Goal: Information Seeking & Learning: Check status

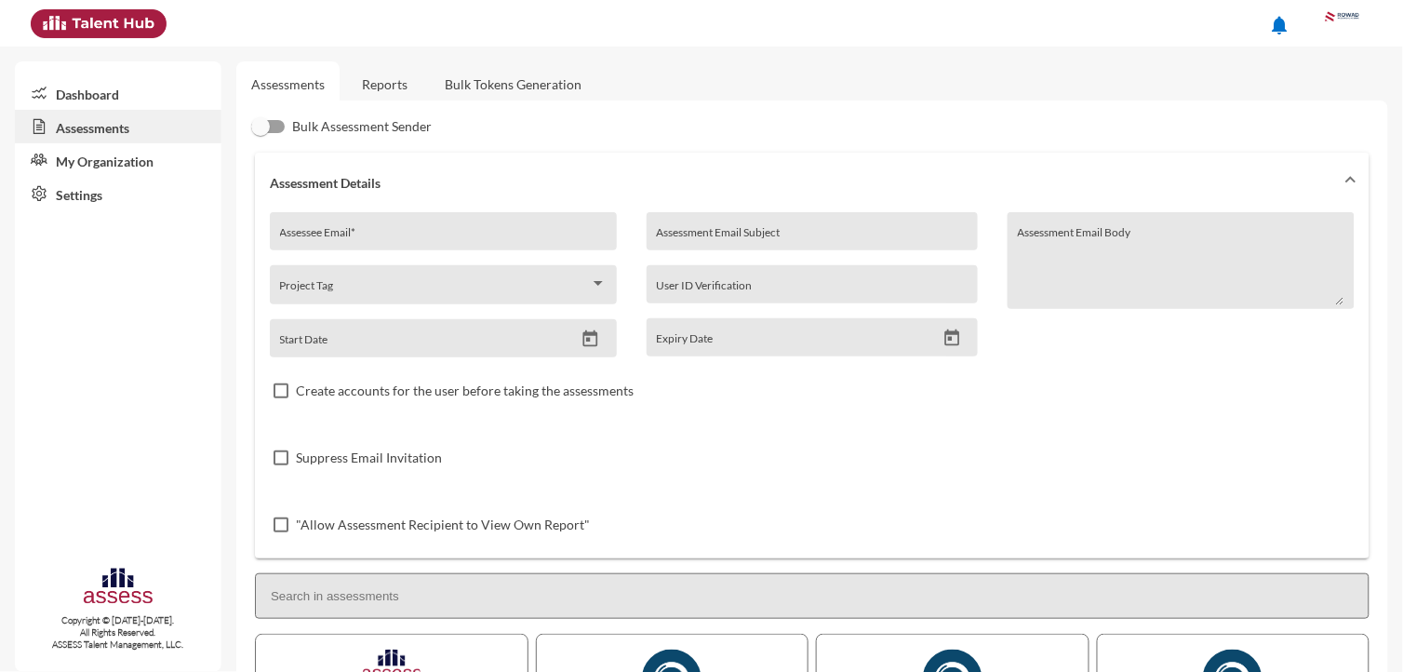
click at [397, 86] on link "Reports" at bounding box center [384, 84] width 75 height 46
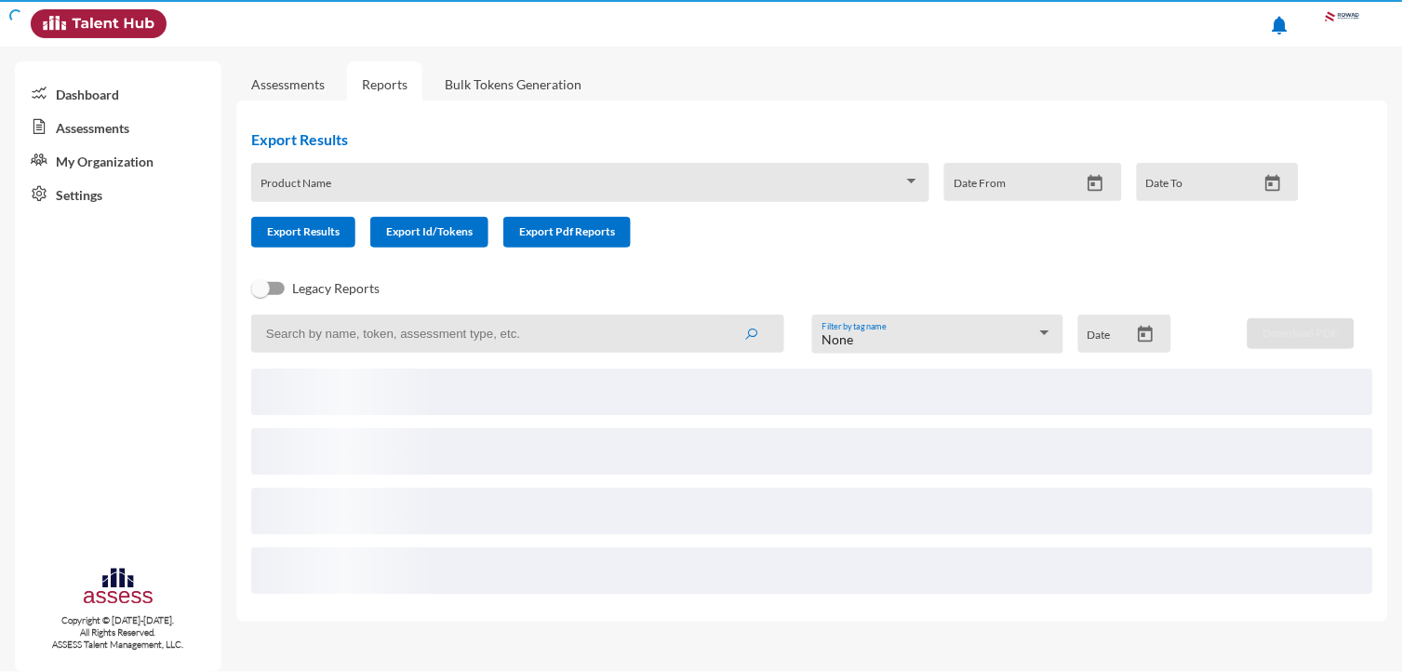
click at [414, 341] on input at bounding box center [517, 333] width 533 height 38
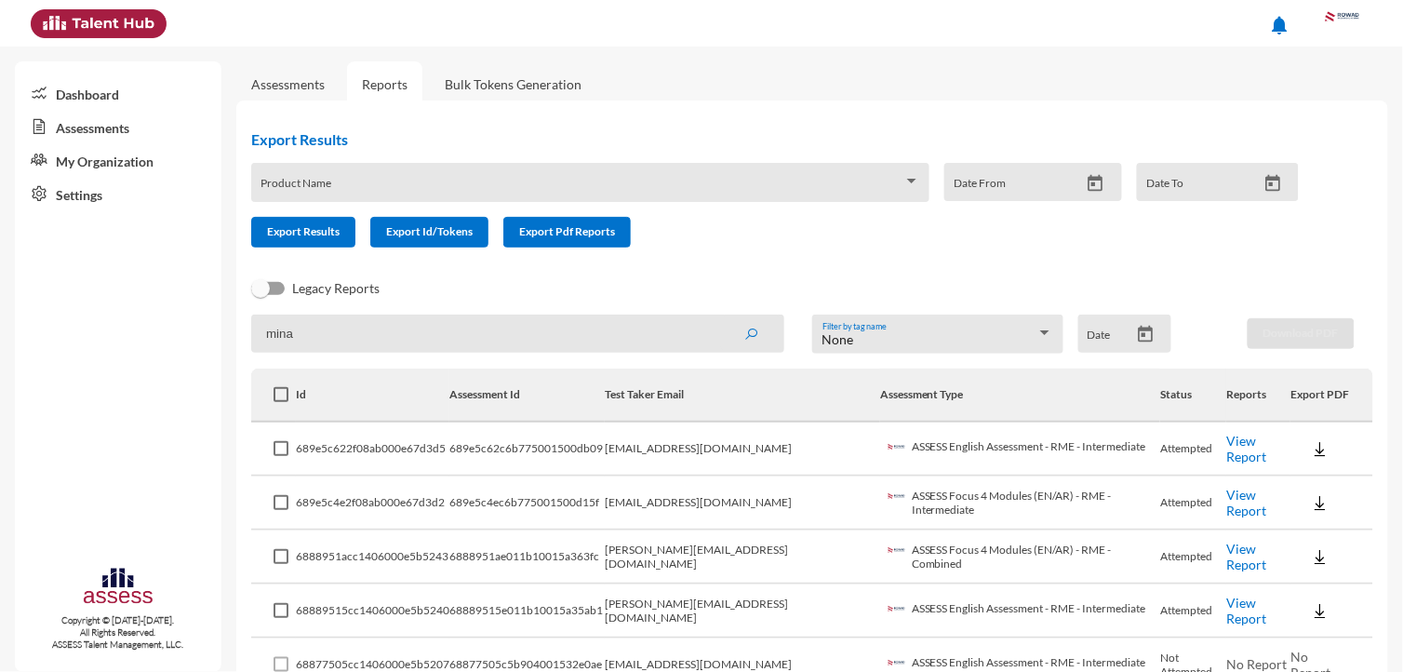
click at [721, 316] on button "submit" at bounding box center [751, 332] width 60 height 33
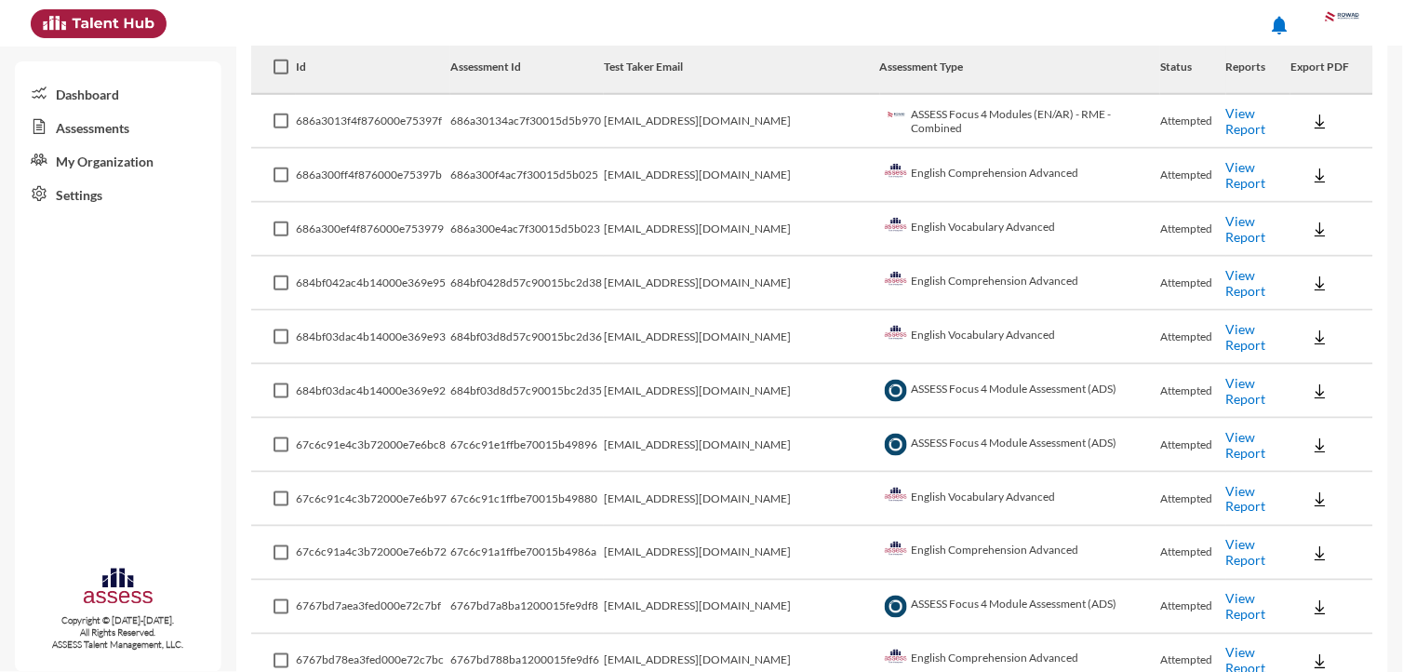
scroll to position [328, 0]
click at [1226, 428] on link "View Report" at bounding box center [1246, 444] width 40 height 32
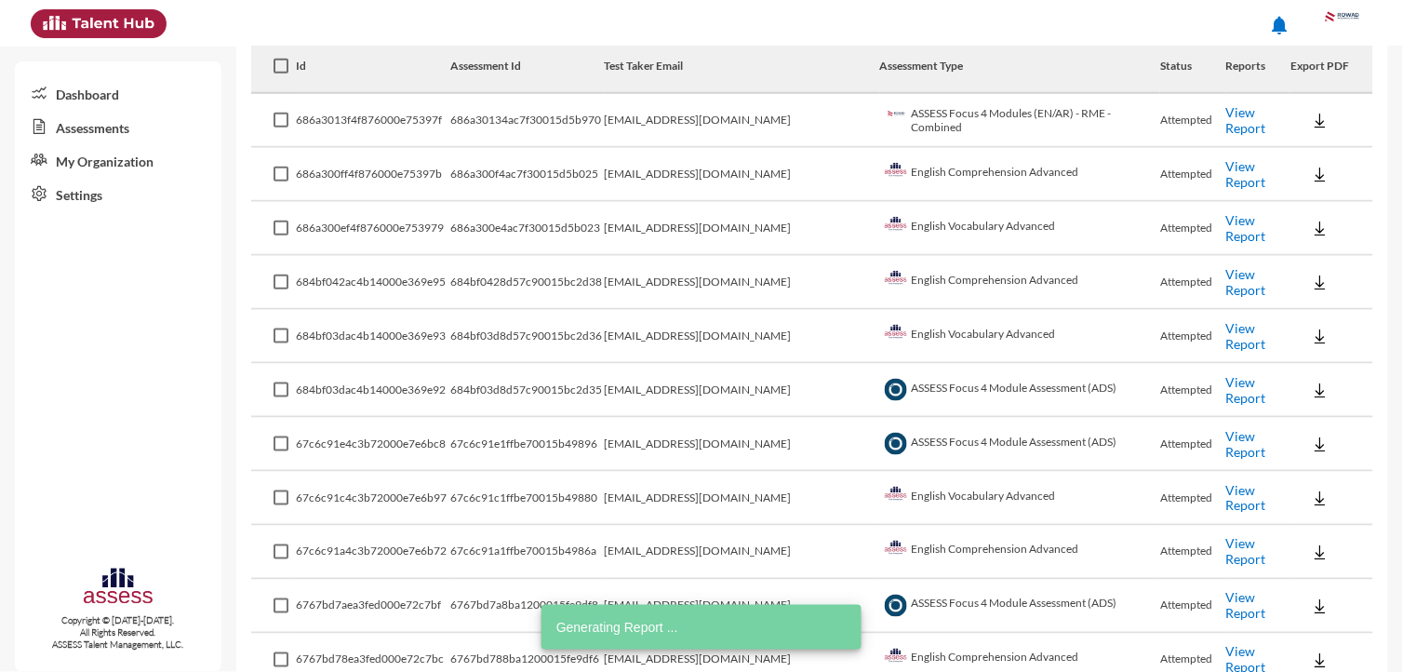
click at [1226, 487] on link "View Report" at bounding box center [1246, 498] width 40 height 32
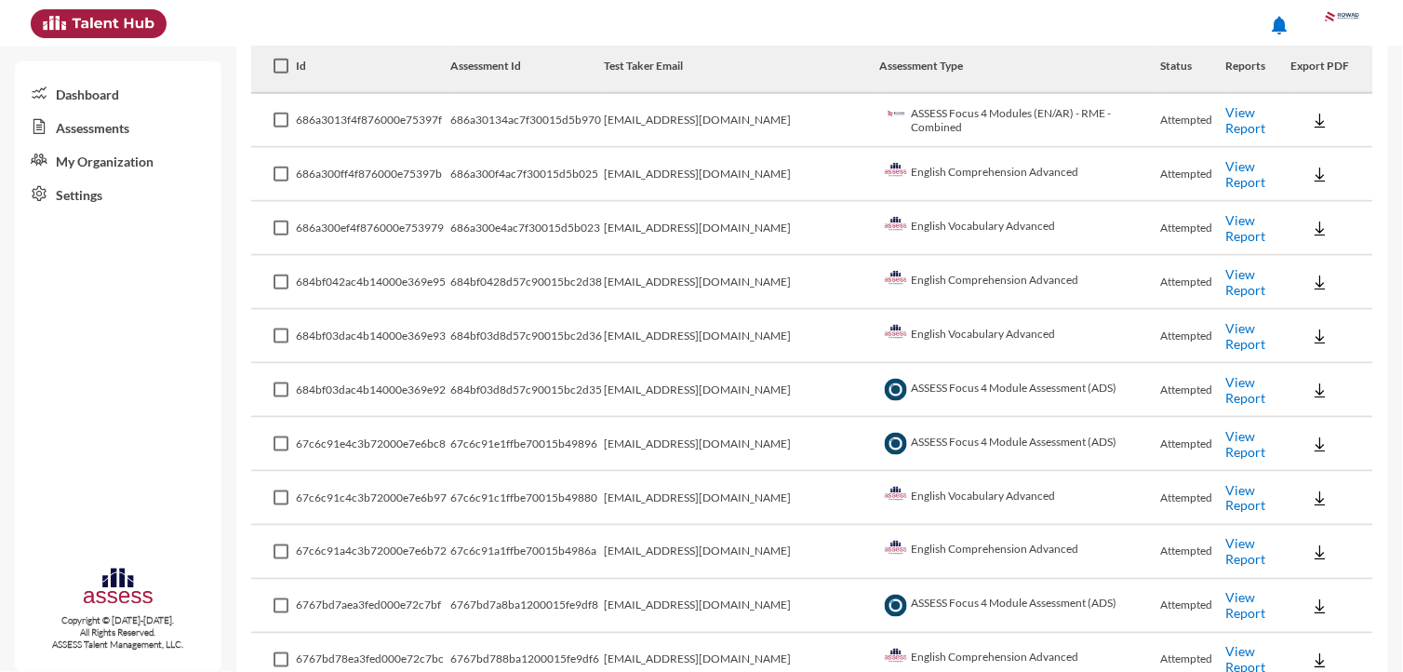
click at [1228, 536] on link "View Report" at bounding box center [1246, 552] width 40 height 32
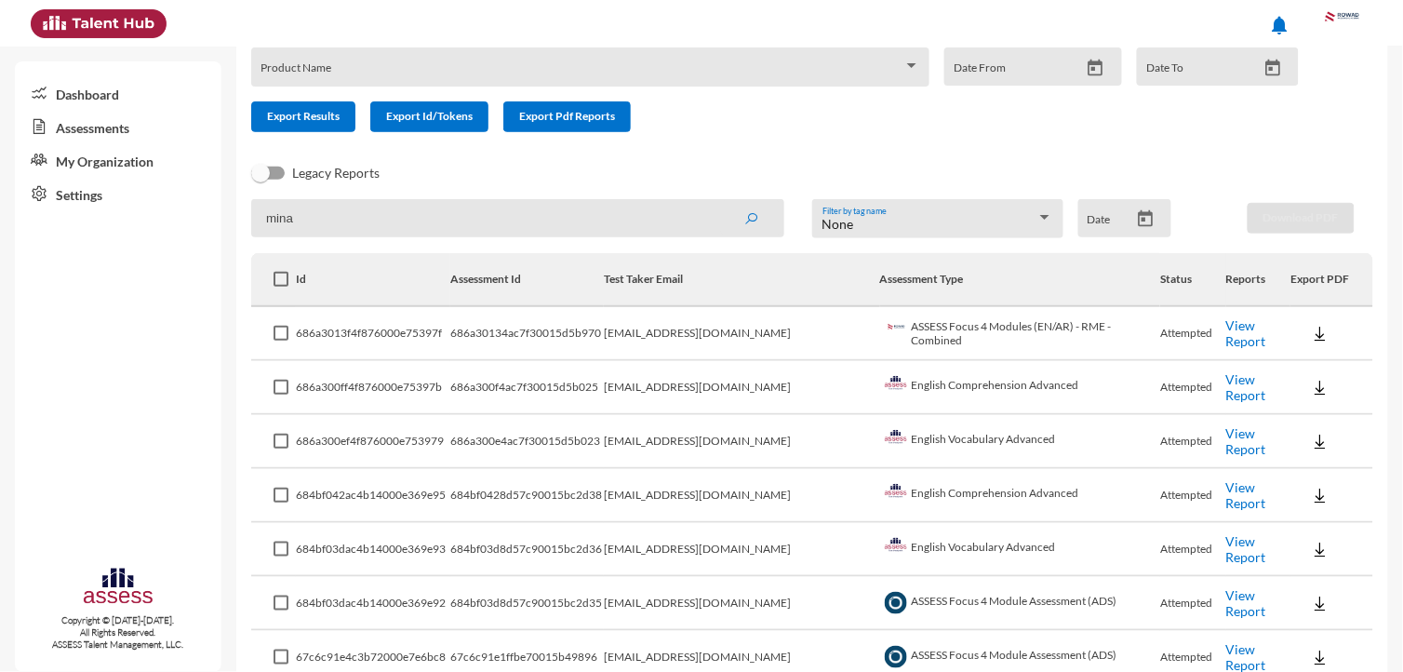
scroll to position [0, 0]
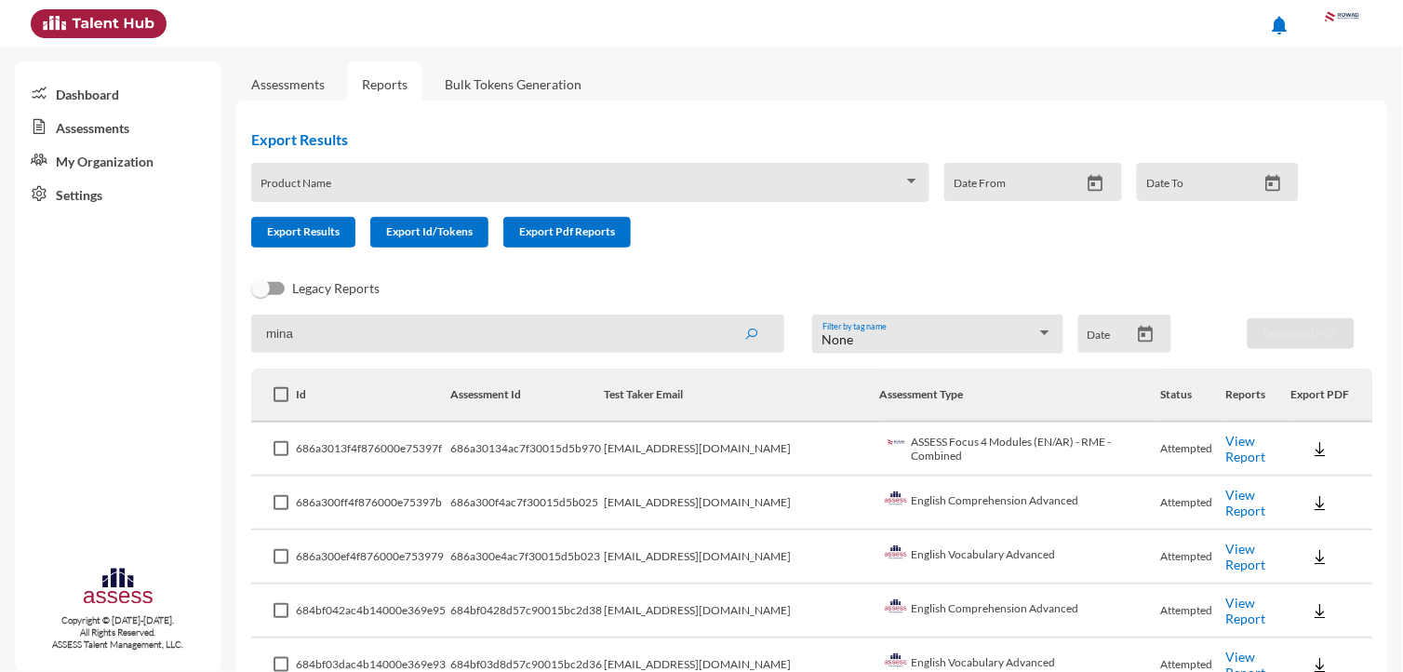
click at [612, 339] on input "mina" at bounding box center [517, 333] width 533 height 38
click at [721, 316] on button "submit" at bounding box center [751, 332] width 60 height 33
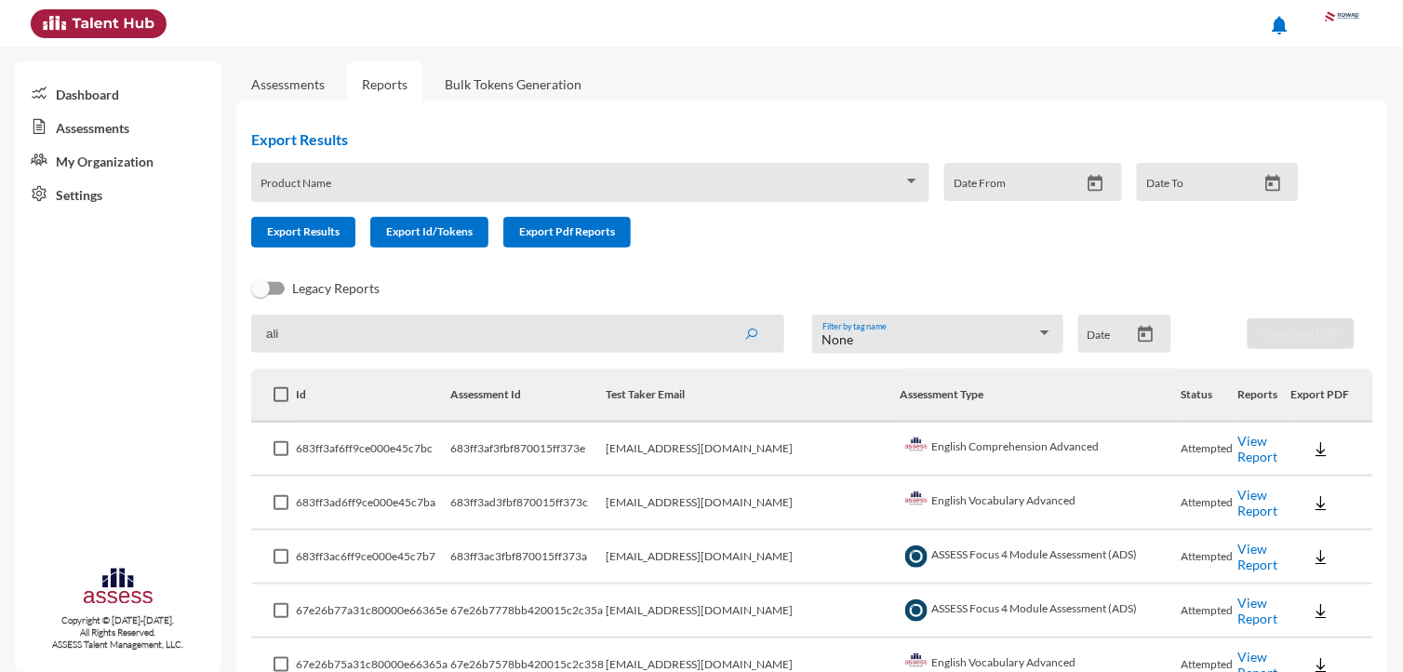
click at [414, 324] on input "ali" at bounding box center [517, 333] width 533 height 38
paste input ".abdelhamid@rowad-rme.com"
type input "ali.abdelhamid@rowad-rme.com"
click at [721, 316] on button "submit" at bounding box center [751, 332] width 60 height 33
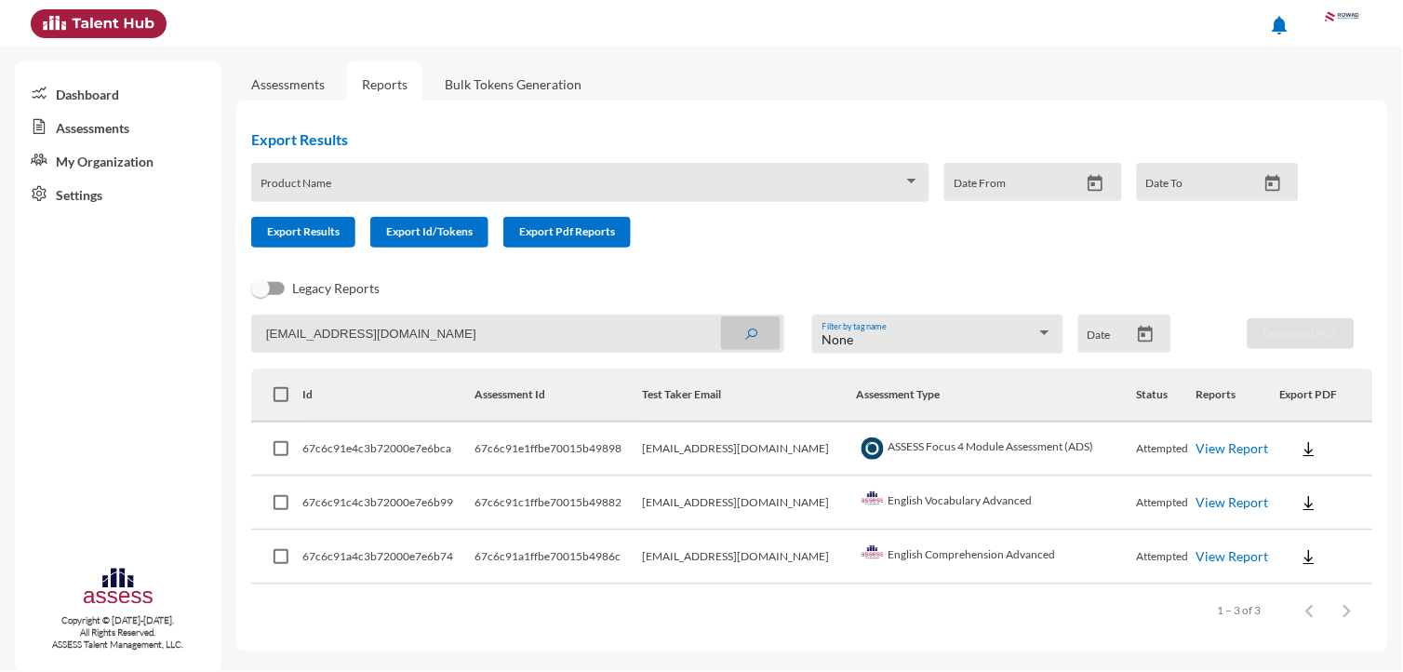
click at [1208, 443] on link "View Report" at bounding box center [1232, 448] width 73 height 16
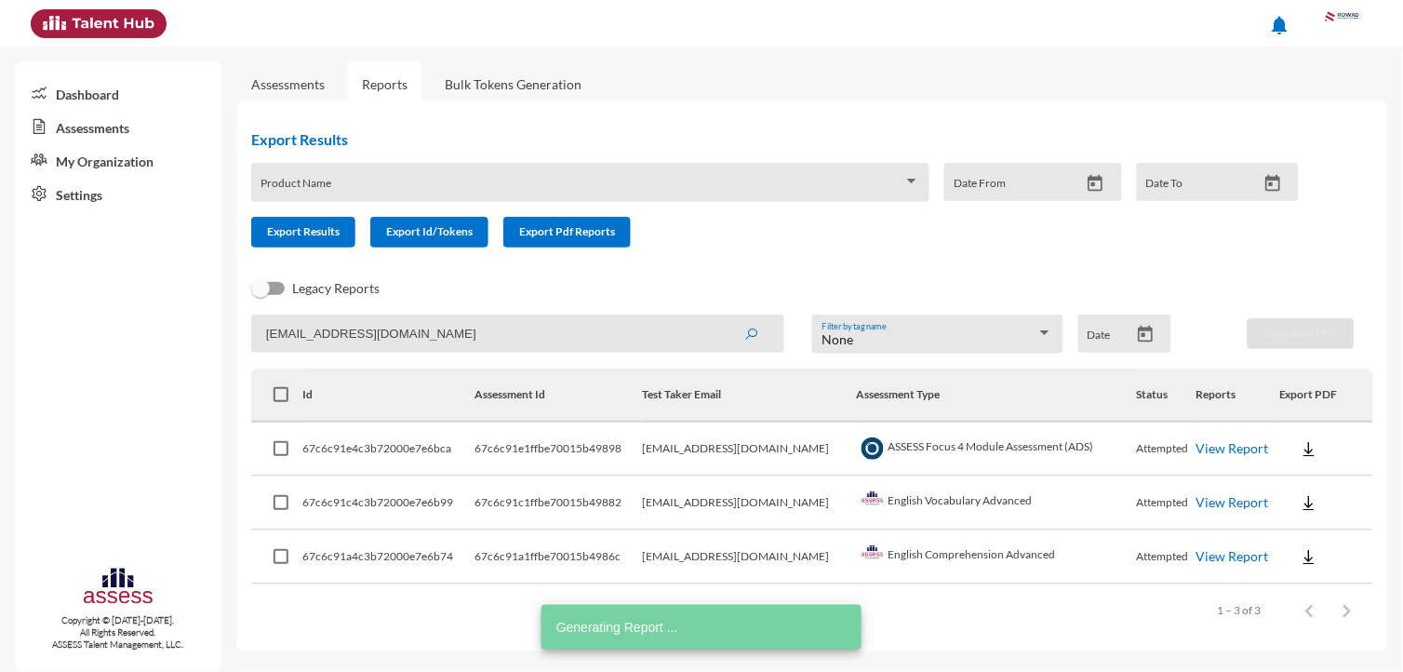
click at [1231, 498] on link "View Report" at bounding box center [1232, 502] width 73 height 16
click at [1207, 548] on link "View Report" at bounding box center [1232, 556] width 73 height 16
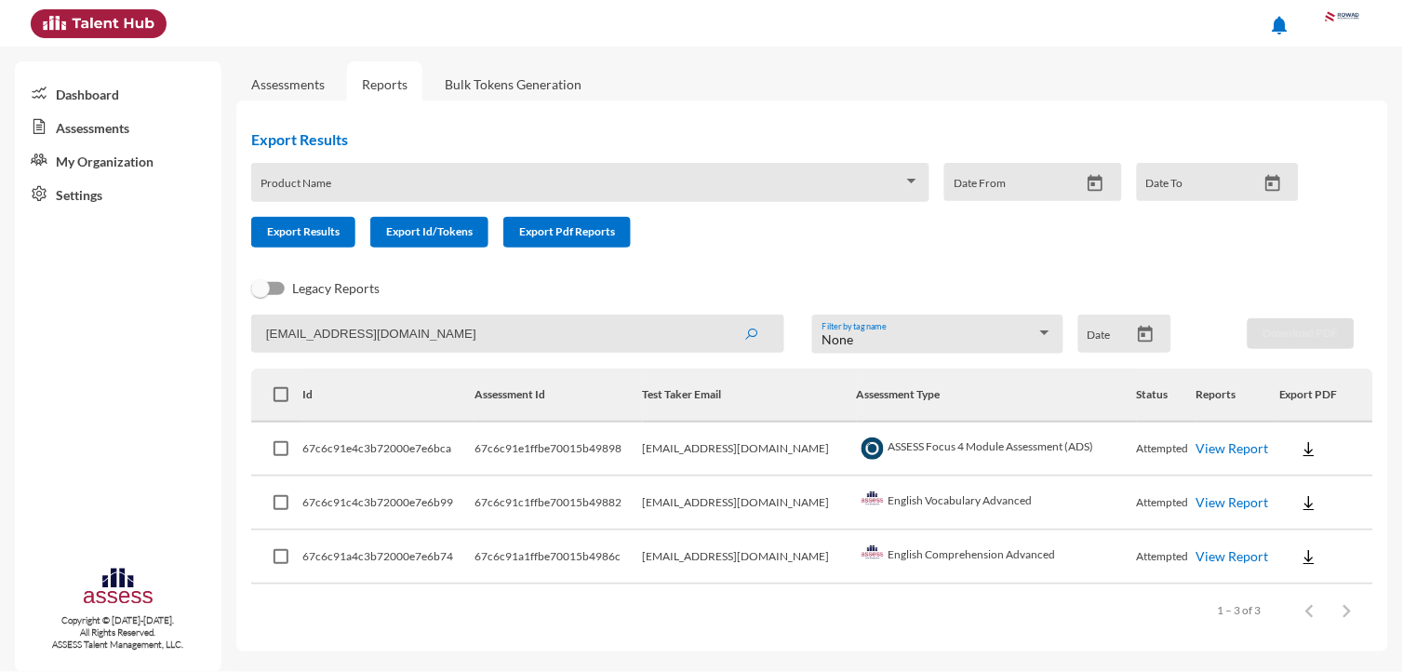
click at [803, 100] on div "Export Results Product Name Date From Date To Export Results Export Id/Tokens E…" at bounding box center [812, 375] width 1152 height 551
drag, startPoint x: 803, startPoint y: 100, endPoint x: 394, endPoint y: 624, distance: 664.9
click at [394, 624] on div "Items per page: 100 1 – 3 of 3" at bounding box center [812, 610] width 1122 height 52
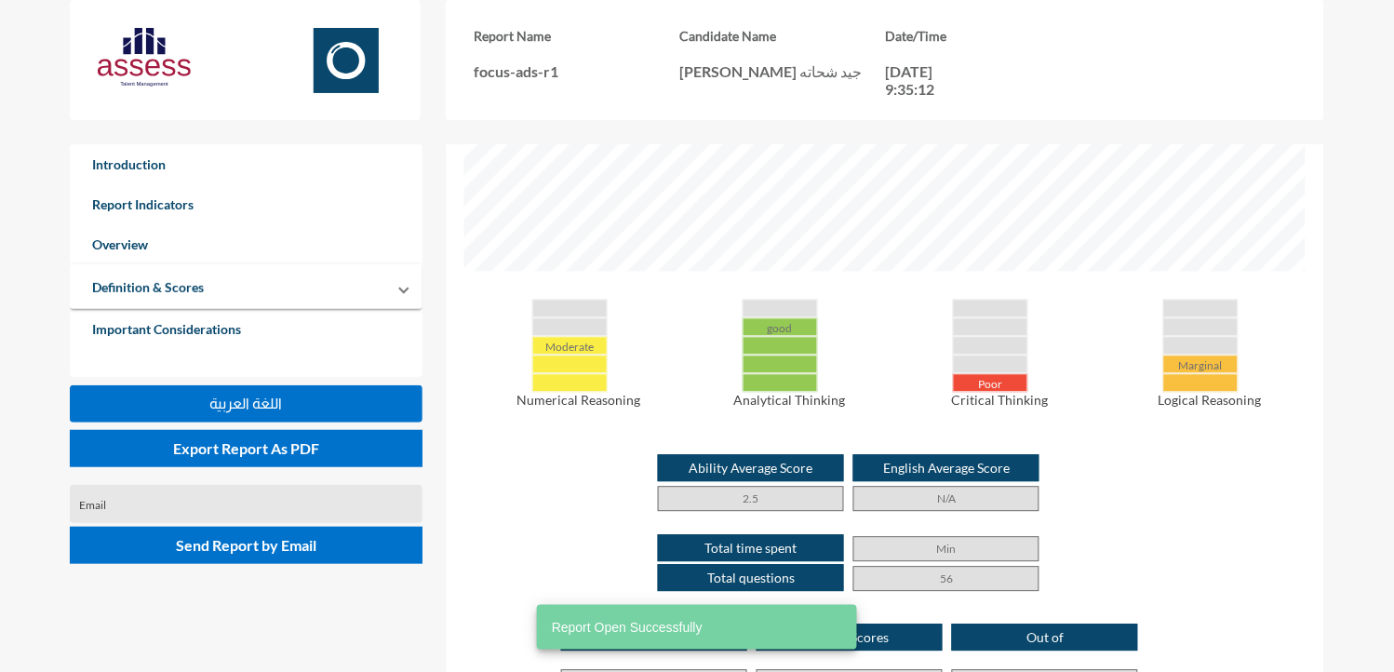
scroll to position [787, 0]
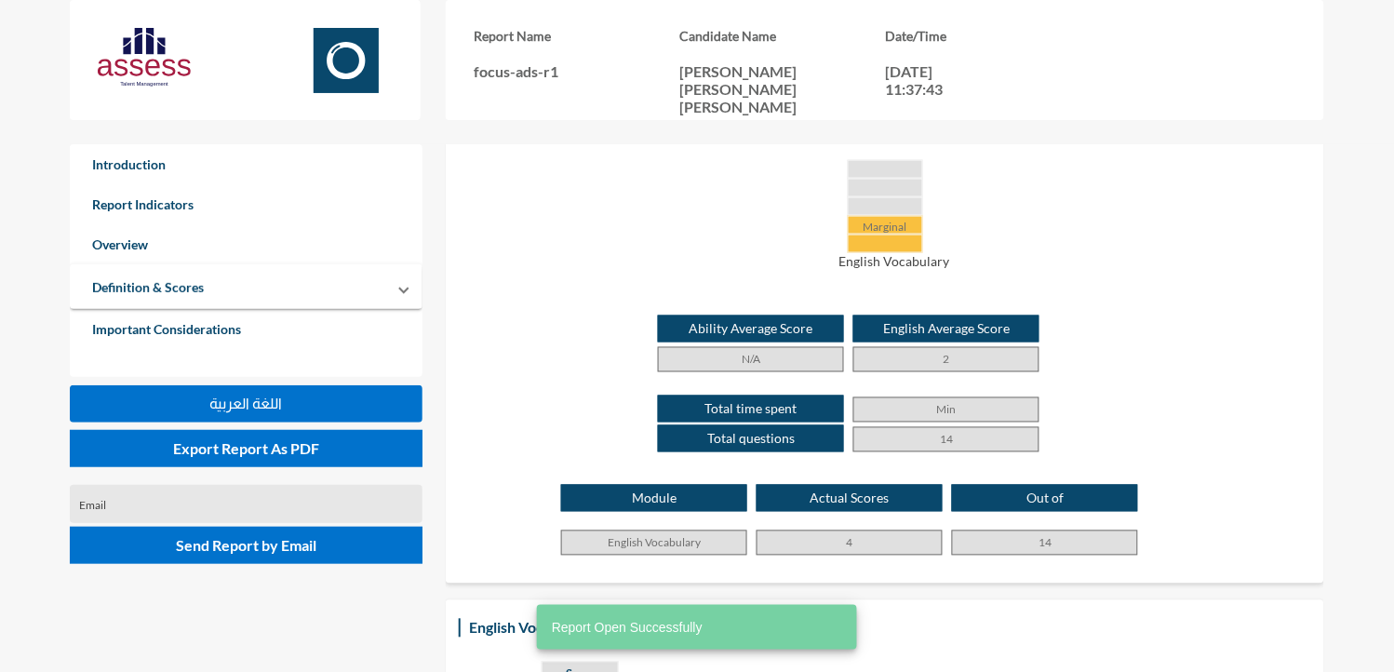
scroll to position [460, 0]
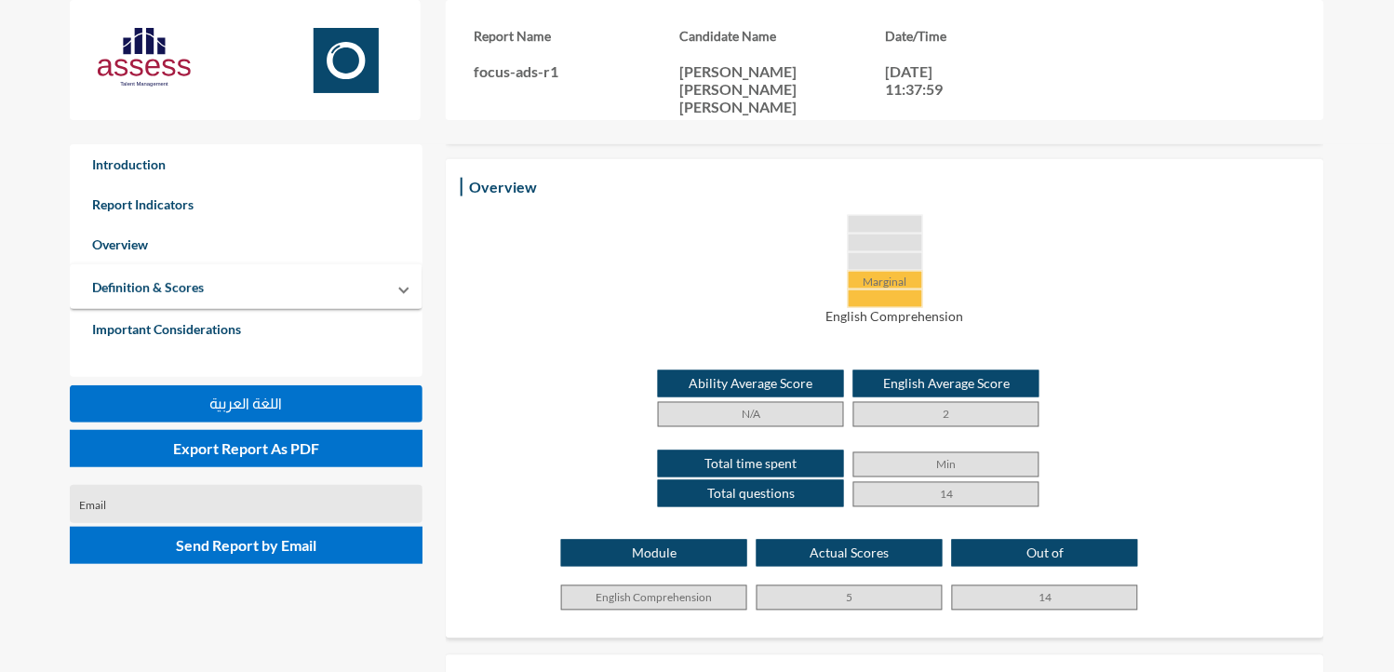
scroll to position [428, 0]
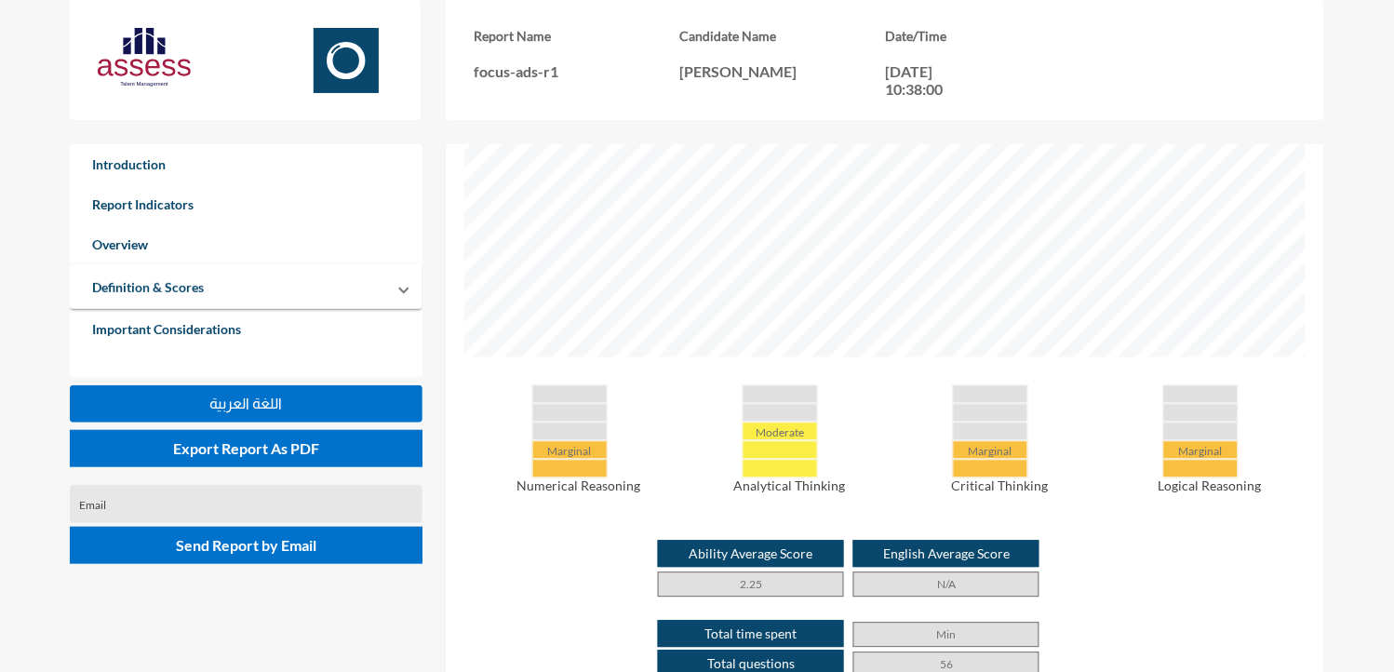
scroll to position [786, 0]
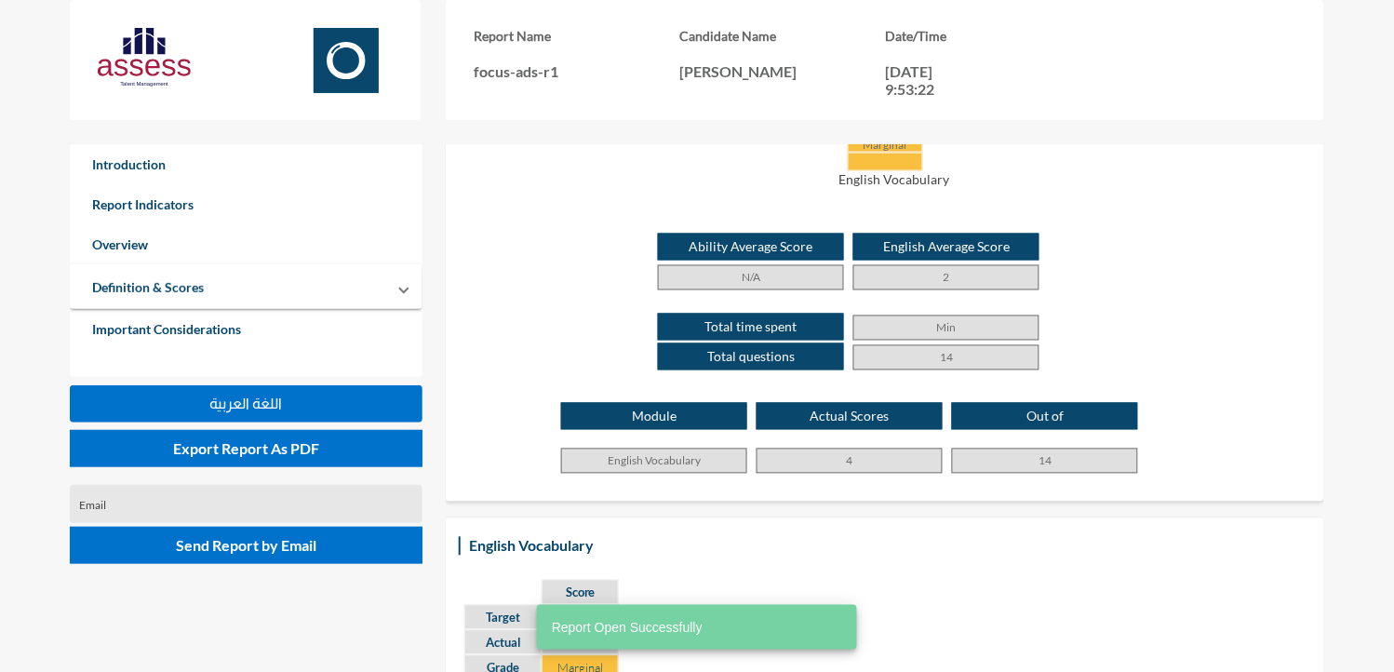
scroll to position [541, 0]
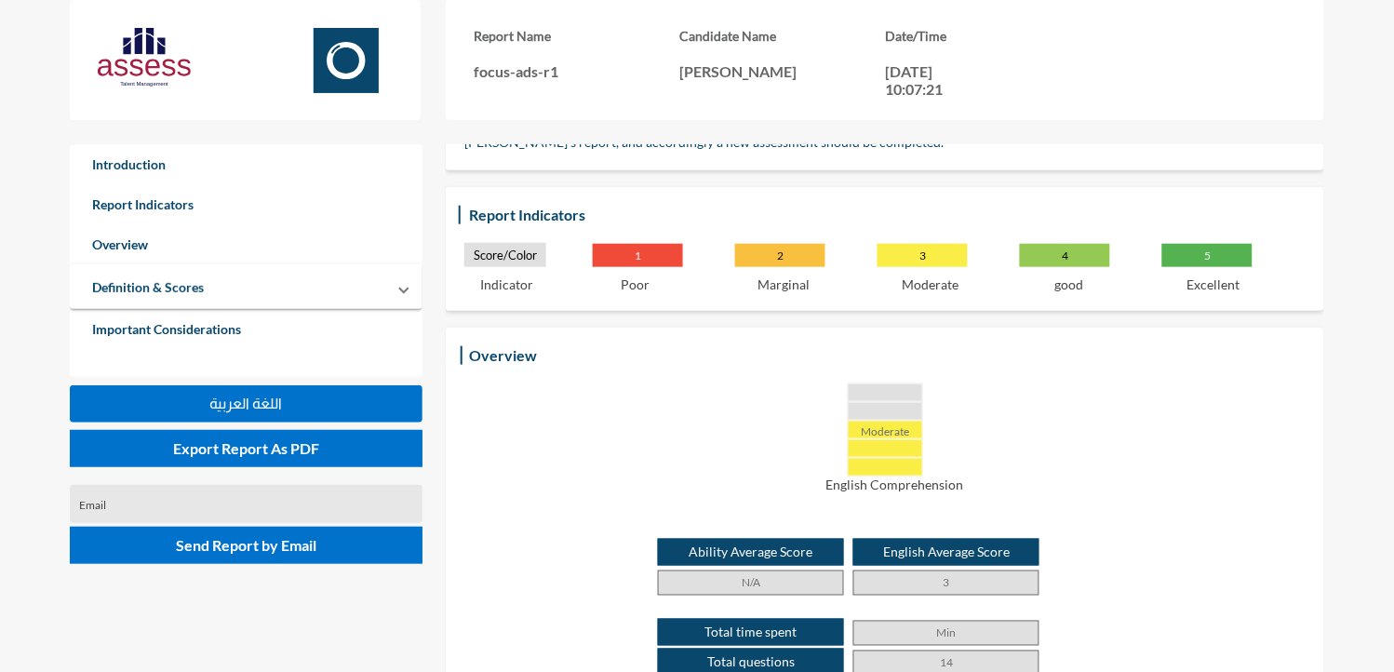
scroll to position [230, 0]
